Goal: Information Seeking & Learning: Learn about a topic

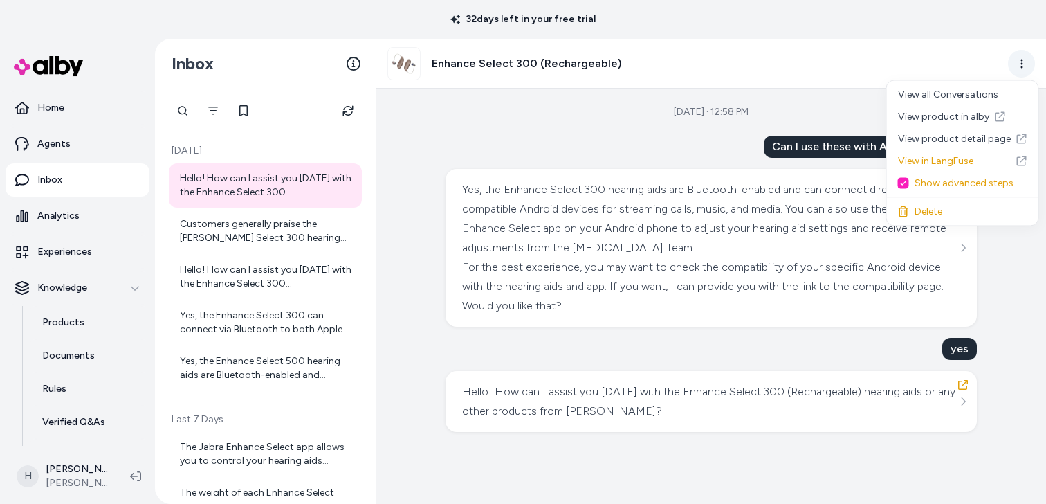
click at [1020, 62] on html "32 days left in your free trial Home Agents Inbox Analytics Experiences Knowled…" at bounding box center [523, 252] width 1046 height 504
click at [938, 117] on link "View product in alby" at bounding box center [963, 117] width 152 height 22
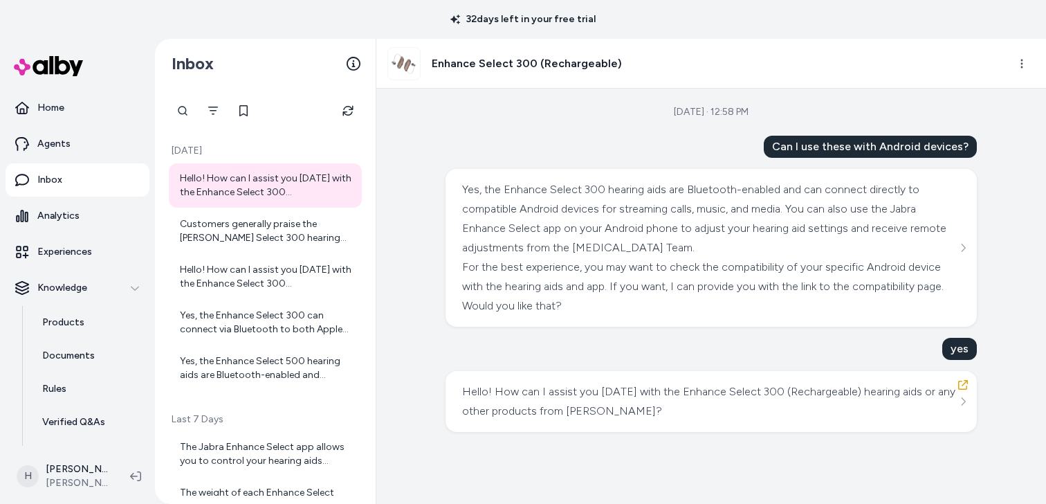
click at [1008, 69] on div "Enhance Select 300 (Rechargeable)" at bounding box center [712, 64] width 670 height 50
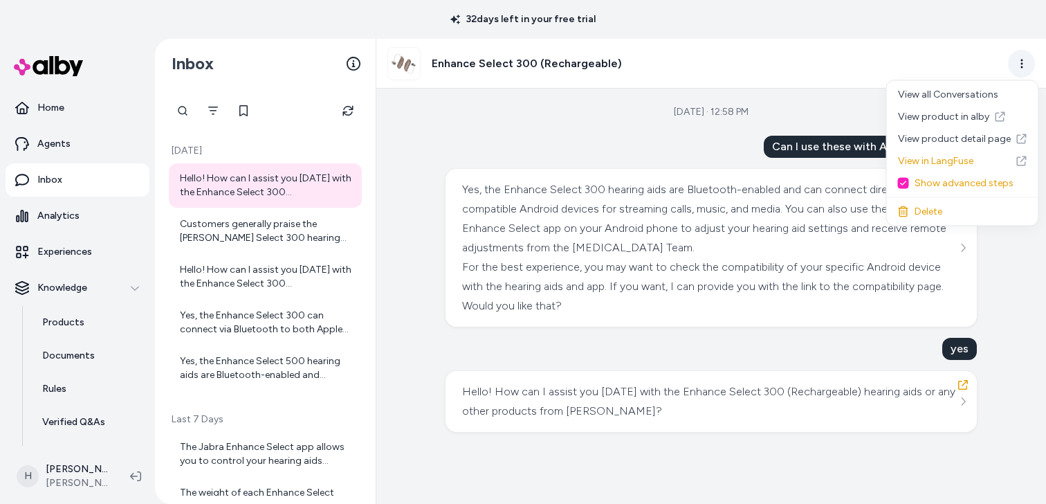
click at [1019, 66] on html "32 days left in your free trial Home Agents Inbox Analytics Experiences Knowled…" at bounding box center [523, 252] width 1046 height 504
click at [952, 143] on link "View product detail page" at bounding box center [963, 139] width 152 height 22
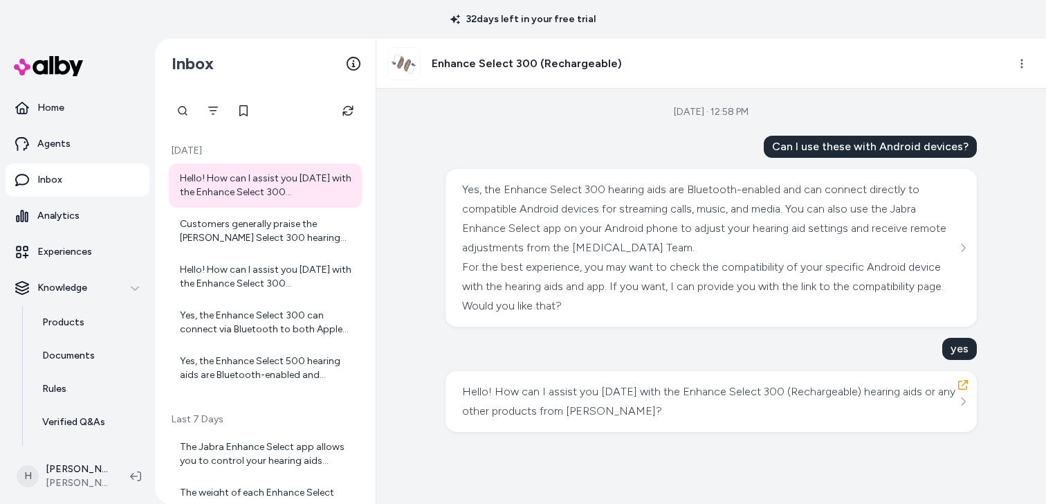
click at [862, 142] on div "Can I use these with Android devices?" at bounding box center [870, 147] width 213 height 22
copy div "Can I use these with Android devices?"
click at [964, 389] on icon "button" at bounding box center [964, 385] width 10 height 10
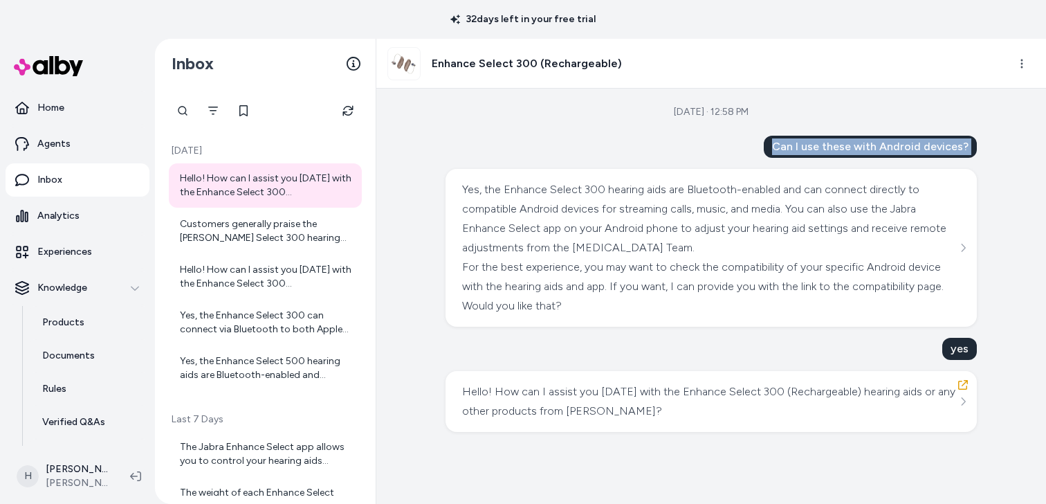
click at [880, 144] on div "Can I use these with Android devices?" at bounding box center [870, 147] width 213 height 22
